Goal: Find specific page/section: Find specific page/section

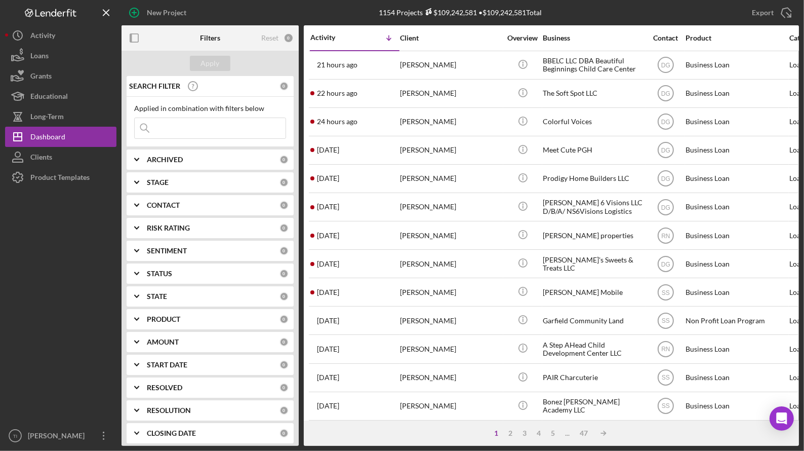
click at [220, 129] on input at bounding box center [210, 128] width 151 height 20
type input "keys to motivation"
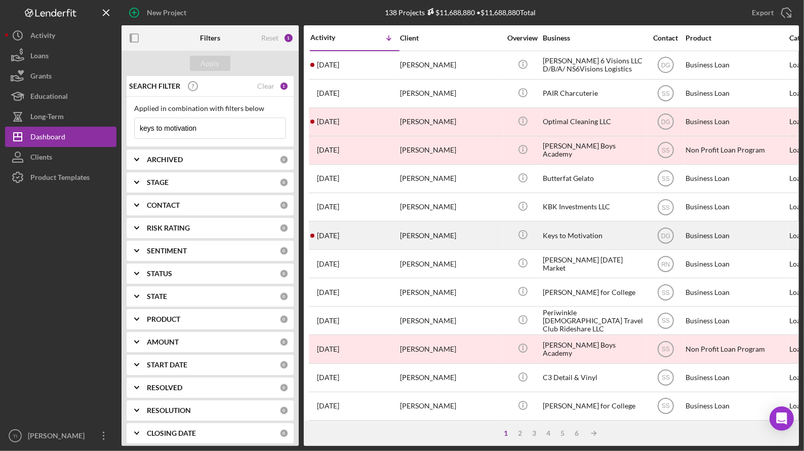
click at [585, 232] on div "Keys to Motivation" at bounding box center [593, 235] width 101 height 27
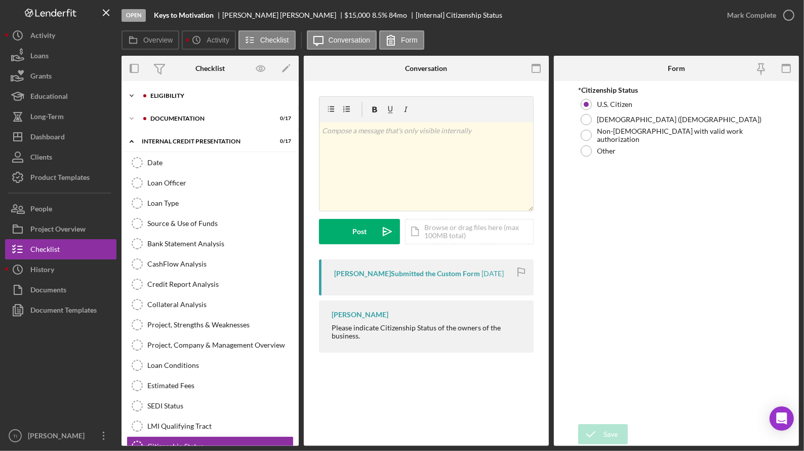
click at [130, 91] on icon "Icon/Expander" at bounding box center [132, 96] width 20 height 20
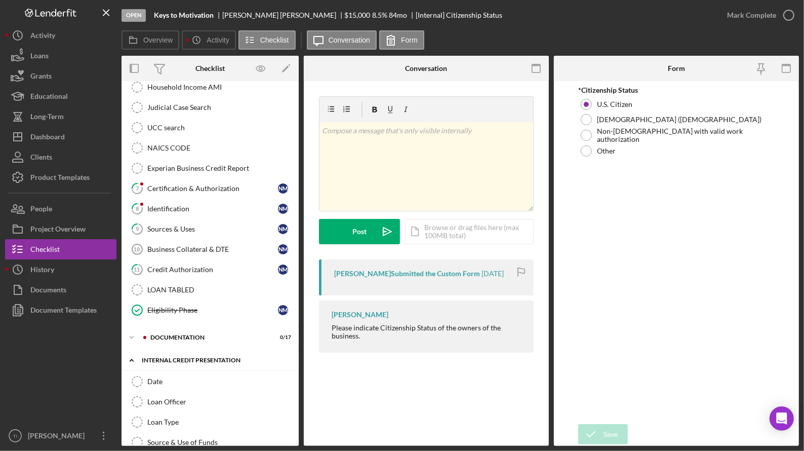
scroll to position [203, 0]
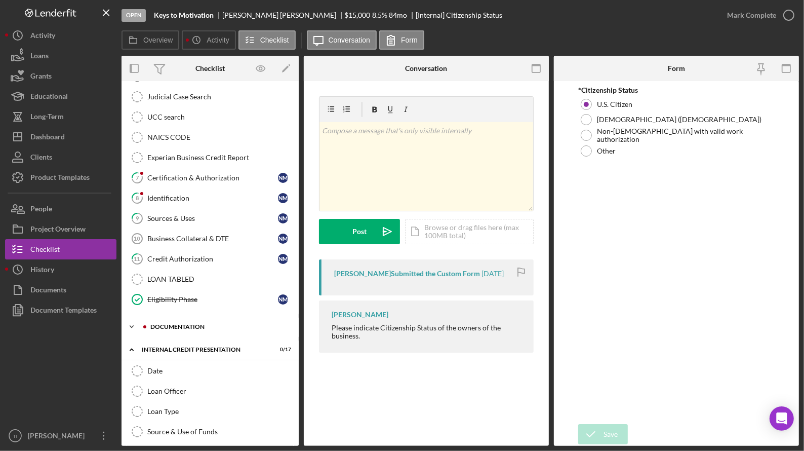
click at [133, 326] on polyline at bounding box center [131, 327] width 3 height 2
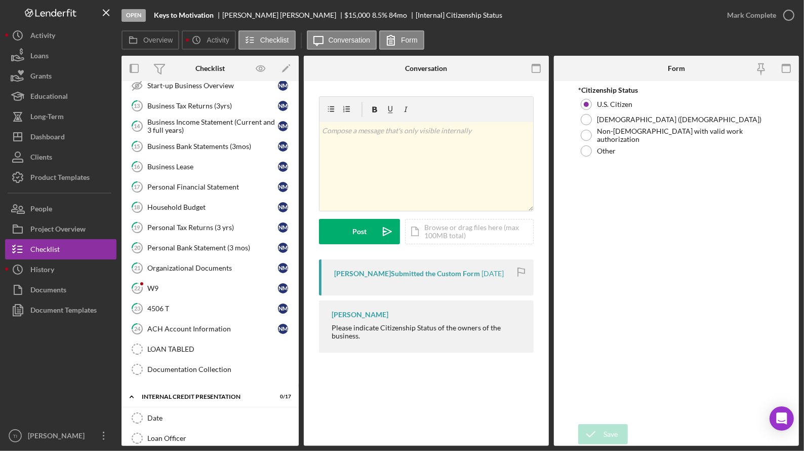
scroll to position [507, 0]
click at [180, 331] on link "24 ACH Account Information N M" at bounding box center [210, 328] width 167 height 20
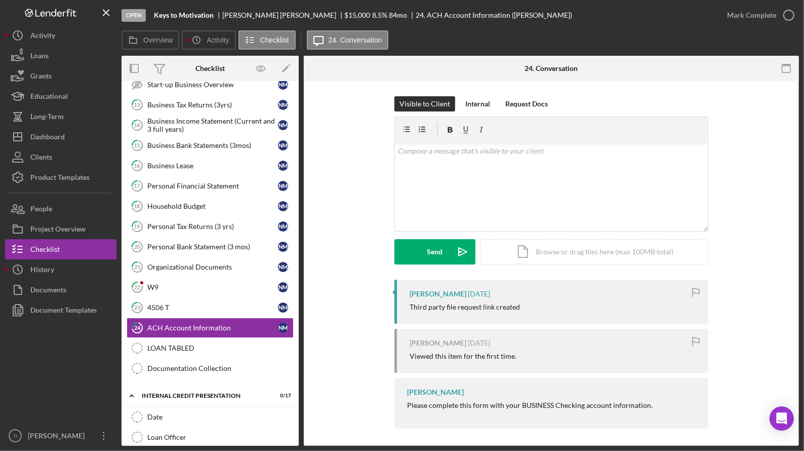
scroll to position [3, 0]
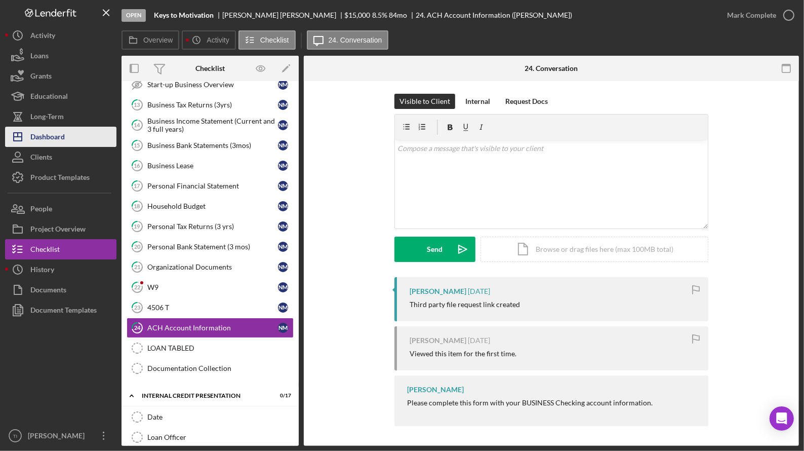
click at [49, 139] on div "Dashboard" at bounding box center [47, 138] width 34 height 23
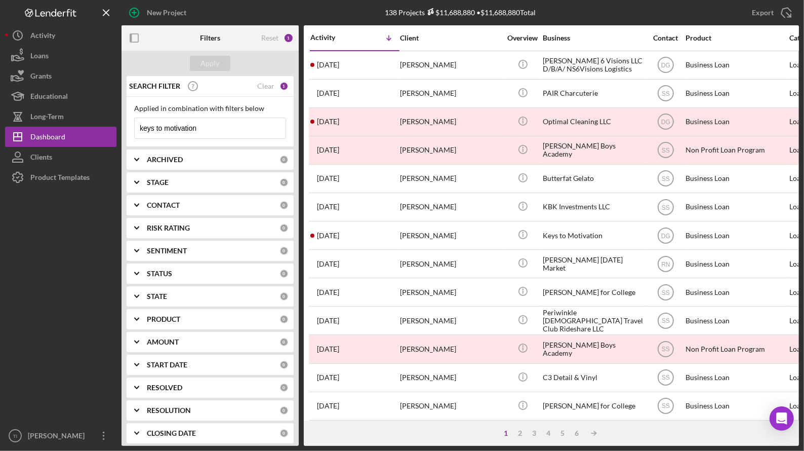
drag, startPoint x: 245, startPoint y: 131, endPoint x: 126, endPoint y: 135, distance: 119.1
click at [127, 135] on div "Applied in combination with filters below keys to motivation Icon/Menu Close" at bounding box center [210, 122] width 167 height 50
